Goal: Task Accomplishment & Management: Complete application form

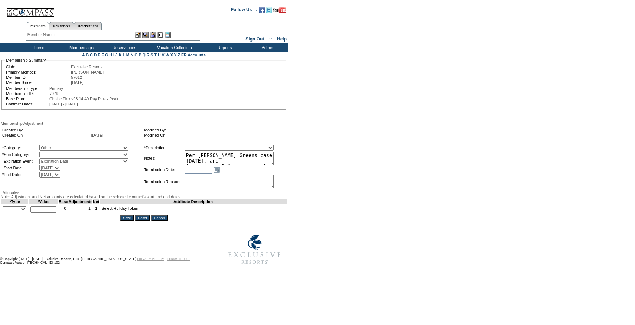
click at [68, 157] on select "Miscellaneous Adjustment" at bounding box center [83, 154] width 89 height 6
select select "179"
click at [55, 157] on select "Miscellaneous Adjustment" at bounding box center [83, 154] width 89 height 6
click at [218, 151] on select "Membership/Transfer Fee Adjustment Membership Fee Adjustment Add-On Fee Adjustm…" at bounding box center [229, 148] width 89 height 6
select select "275"
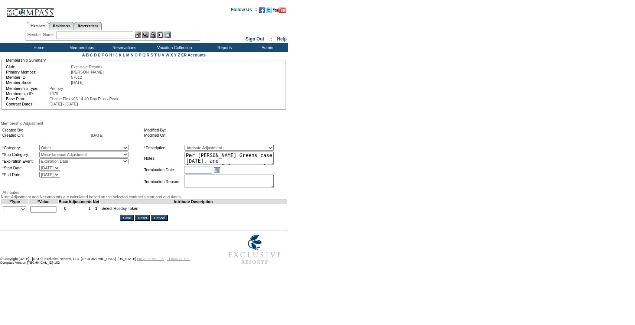
click at [198, 151] on select "Membership/Transfer Fee Adjustment Membership Fee Adjustment Add-On Fee Adjustm…" at bounding box center [229, 148] width 89 height 6
click at [22, 212] on select "+ - Override" at bounding box center [14, 209] width 23 height 6
click at [5, 212] on select "+ - Override" at bounding box center [14, 209] width 23 height 6
click at [17, 212] on select "+ - Override" at bounding box center [14, 209] width 23 height 6
select select "2"
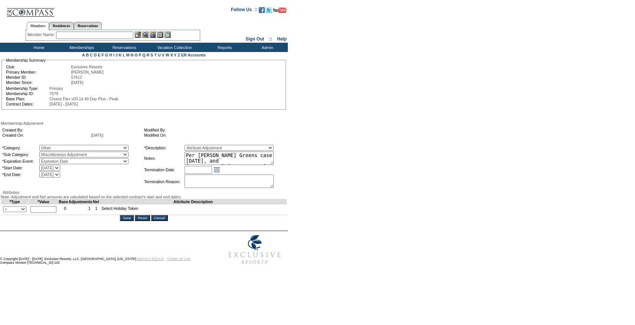
click at [5, 212] on select "+ - Override" at bounding box center [14, 209] width 23 height 6
click at [48, 213] on input "text" at bounding box center [43, 209] width 26 height 7
type input "1"
click at [233, 165] on textarea "Per [PERSON_NAME] Greens case [DATE], and [PERSON_NAME]/[PERSON_NAME] approval,…" at bounding box center [229, 157] width 89 height 13
click at [335, 168] on form "Follow Us ::" at bounding box center [316, 135] width 632 height 266
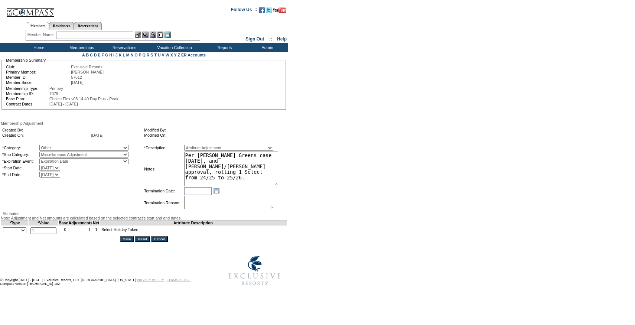
drag, startPoint x: 283, startPoint y: 170, endPoint x: 297, endPoint y: 187, distance: 22.2
click at [297, 187] on form "Follow Us ::" at bounding box center [316, 145] width 632 height 287
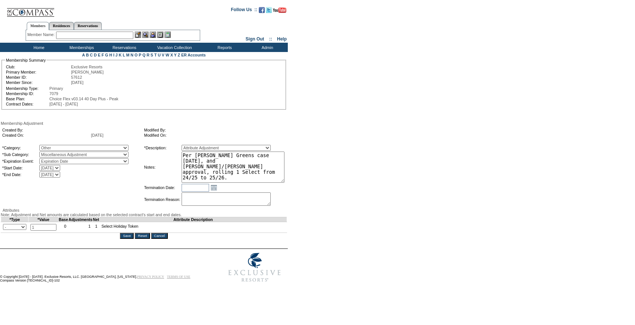
click at [127, 239] on input "Save" at bounding box center [127, 236] width 14 height 6
